Goal: Download file/media

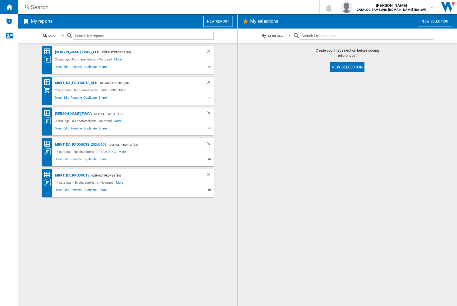
click at [72, 176] on div "MRKT_DA_PRODUCTS" at bounding box center [72, 175] width 36 height 7
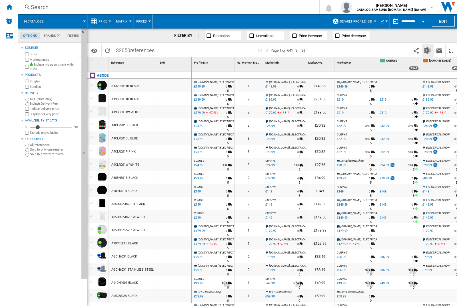
click at [427, 50] on img "Download in Excel" at bounding box center [427, 50] width 7 height 7
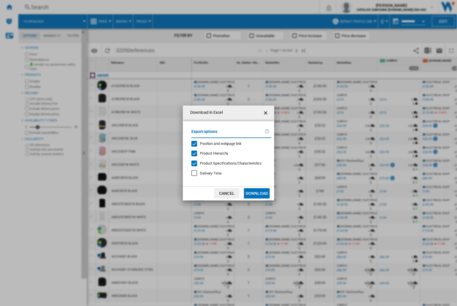
click at [217, 143] on span "Position and webpage link" at bounding box center [221, 144] width 42 height 4
click at [257, 194] on button "Download" at bounding box center [257, 193] width 26 height 10
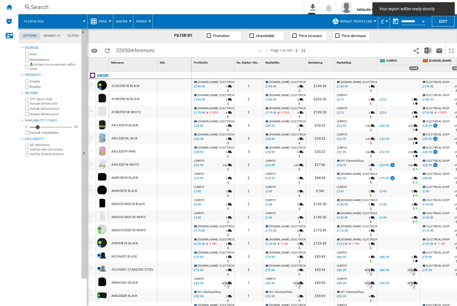
click at [176, 85] on div at bounding box center [174, 85] width 34 height 13
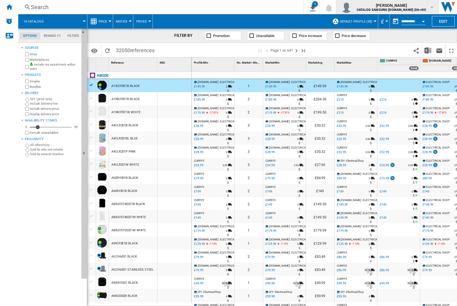
click at [352, 7] on img "button" at bounding box center [346, 6] width 11 height 11
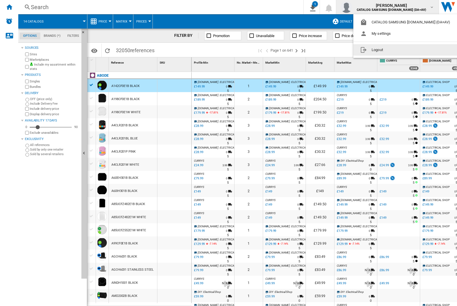
click at [397, 50] on button "Logout" at bounding box center [406, 49] width 106 height 11
